Goal: Task Accomplishment & Management: Manage account settings

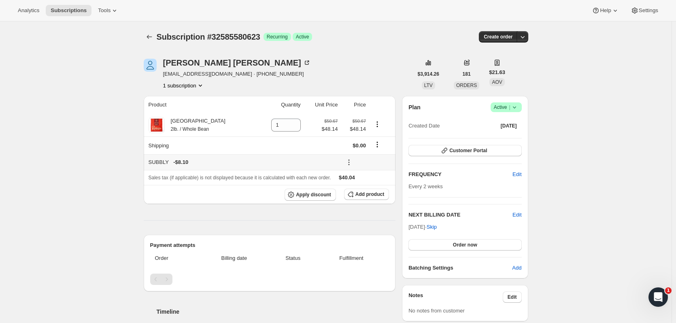
click at [345, 163] on icon at bounding box center [349, 162] width 8 height 8
click at [358, 178] on span "Edit" at bounding box center [361, 178] width 9 height 6
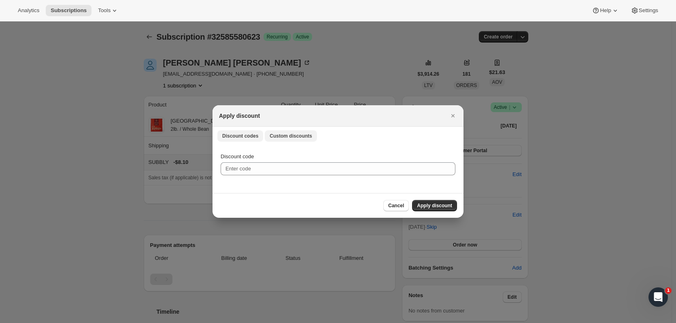
click at [276, 136] on span "Custom discounts" at bounding box center [290, 136] width 42 height 6
select select "indefinitely"
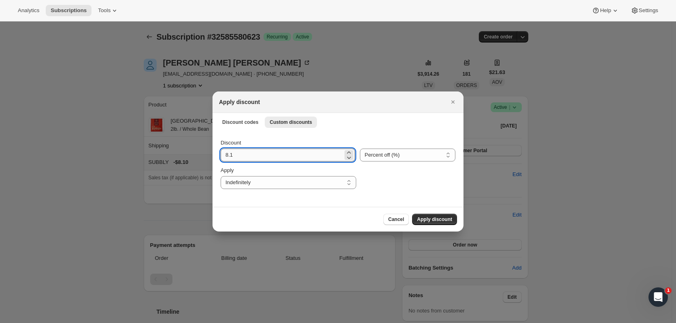
click at [252, 155] on input "8.1" at bounding box center [281, 154] width 122 height 13
click at [253, 155] on input "8.1" at bounding box center [281, 154] width 122 height 13
type input "10"
click at [400, 167] on div ":ri:" at bounding box center [408, 177] width 94 height 23
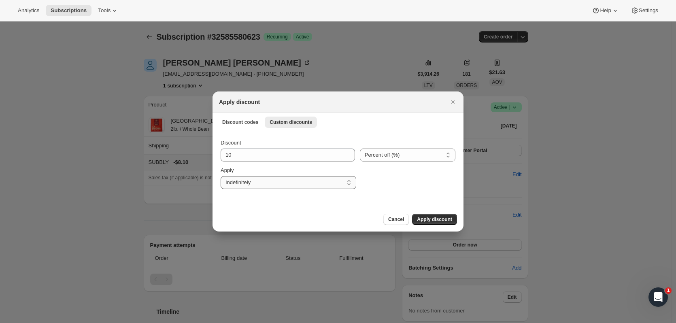
click at [291, 185] on select "One time Specify instances... Indefinitely" at bounding box center [288, 182] width 136 height 13
click at [220, 176] on select "One time Specify instances... Indefinitely" at bounding box center [288, 182] width 136 height 13
click at [406, 189] on div ":ri:" at bounding box center [408, 177] width 94 height 23
click at [443, 219] on span "Apply discount" at bounding box center [434, 219] width 35 height 6
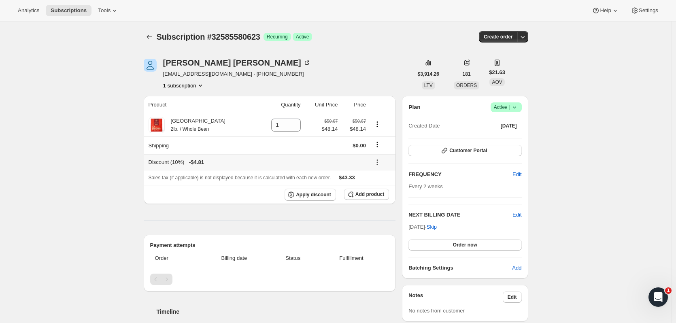
click at [376, 161] on icon at bounding box center [377, 162] width 8 height 8
click at [379, 177] on span "Edit" at bounding box center [376, 178] width 9 height 6
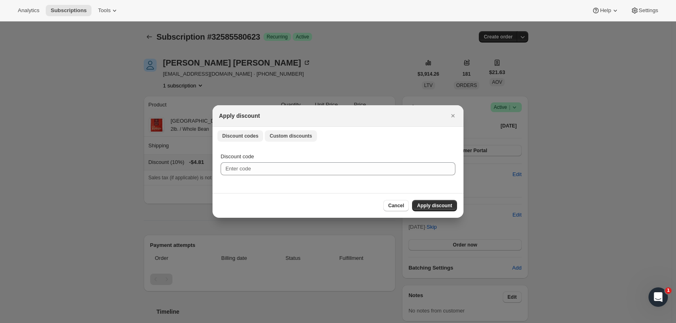
click at [287, 138] on span "Custom discounts" at bounding box center [290, 136] width 42 height 6
select select "indefinitely"
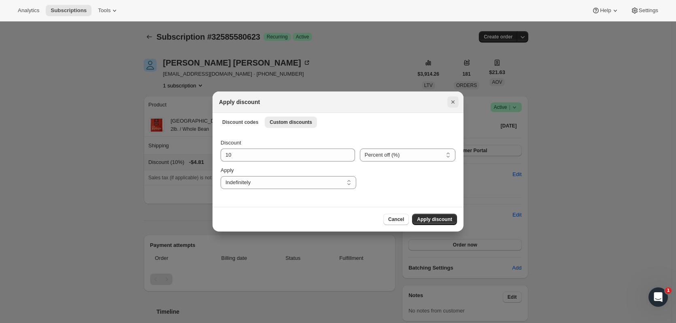
click at [452, 99] on icon "Close" at bounding box center [453, 102] width 8 height 8
